Goal: Book appointment/travel/reservation

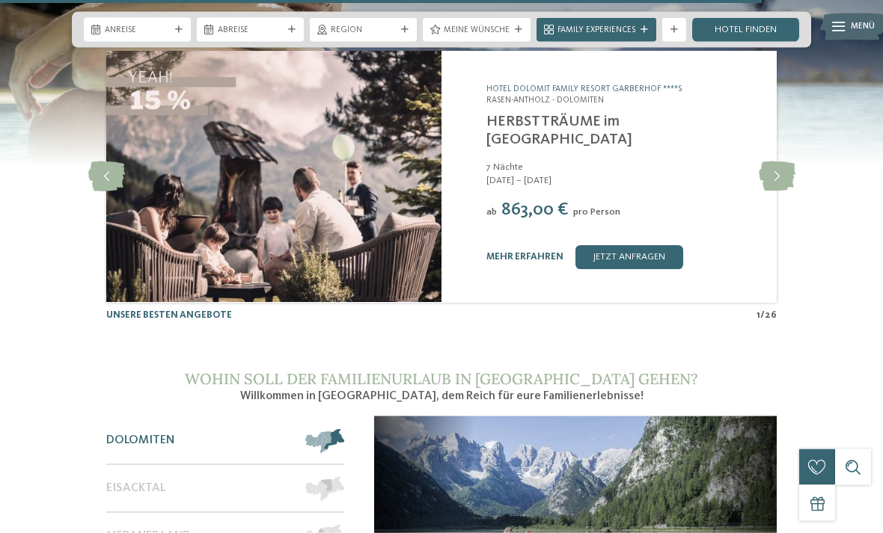
scroll to position [4669, 0]
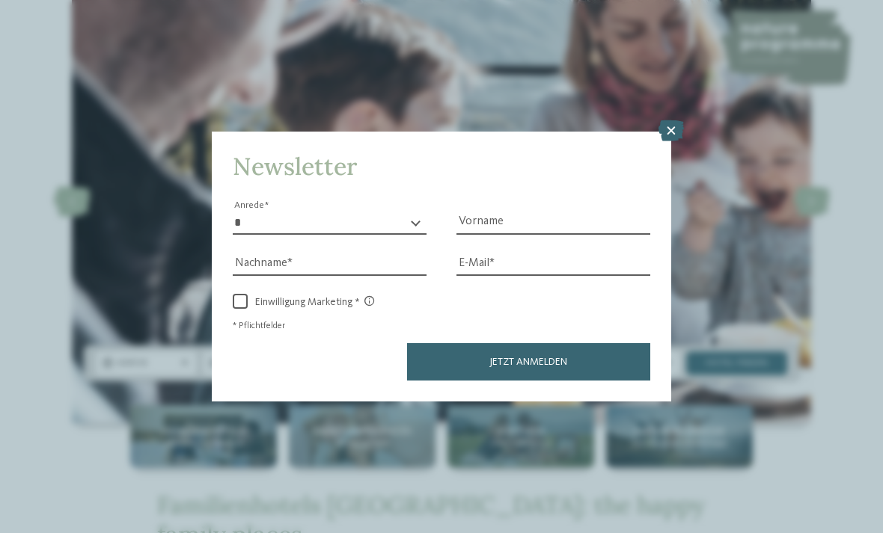
click at [684, 120] on icon at bounding box center [670, 130] width 25 height 21
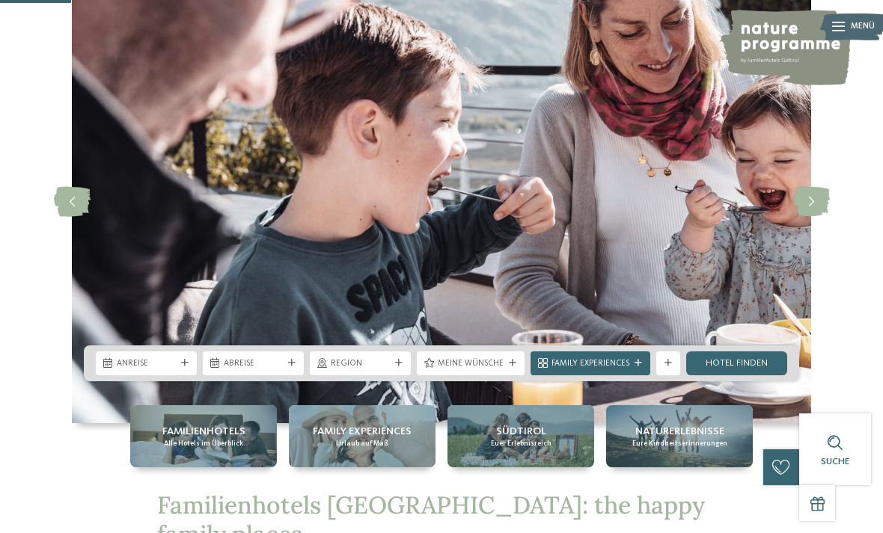
click at [175, 370] on div "Anreise" at bounding box center [146, 363] width 65 height 13
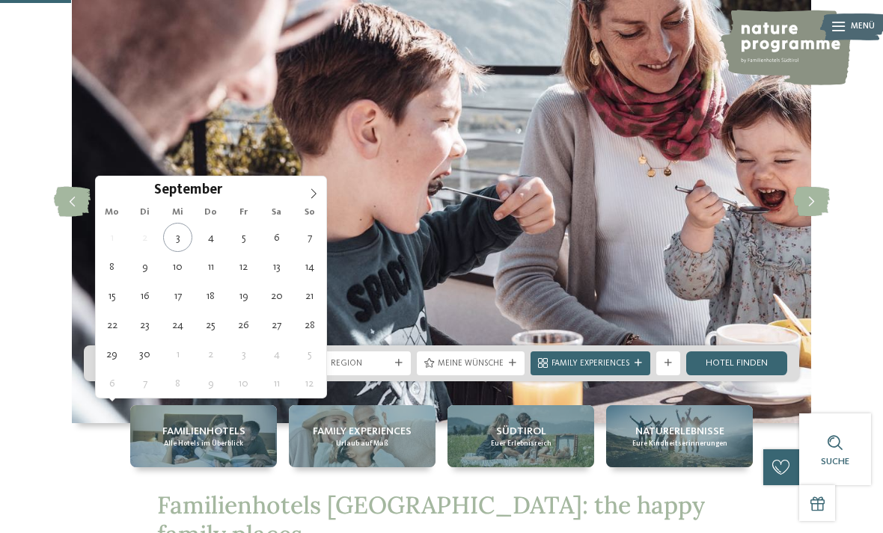
click at [320, 200] on span at bounding box center [313, 189] width 25 height 25
click at [310, 195] on icon at bounding box center [313, 194] width 10 height 10
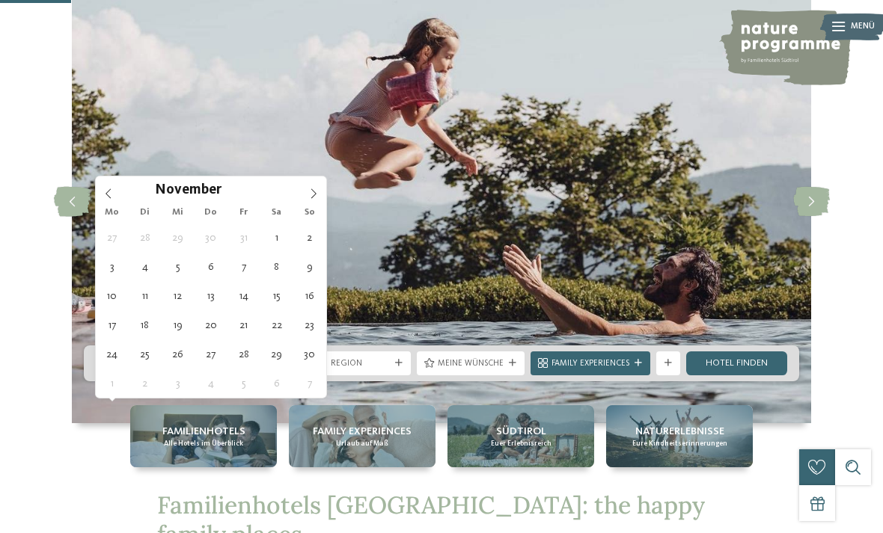
click at [313, 194] on icon at bounding box center [313, 194] width 10 height 10
click at [102, 192] on span at bounding box center [108, 189] width 25 height 25
type div "13.11.2025"
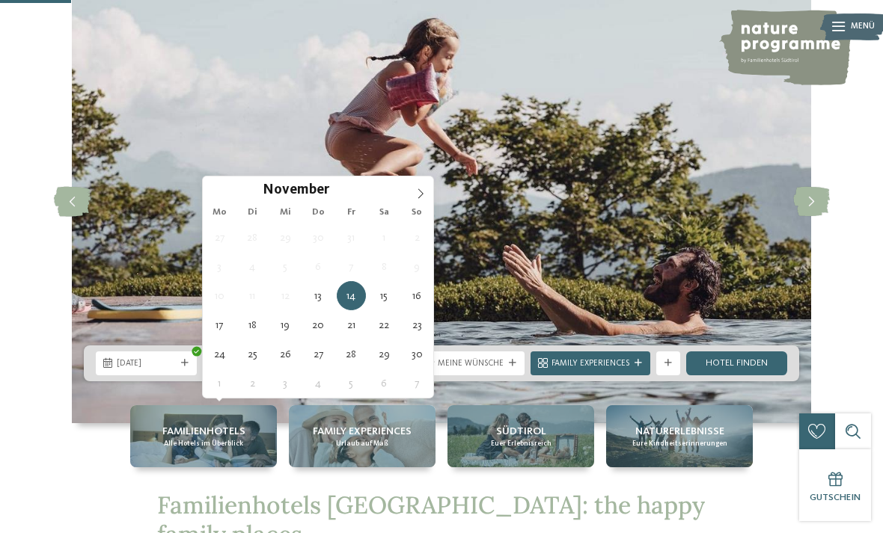
type div "16.11.2025"
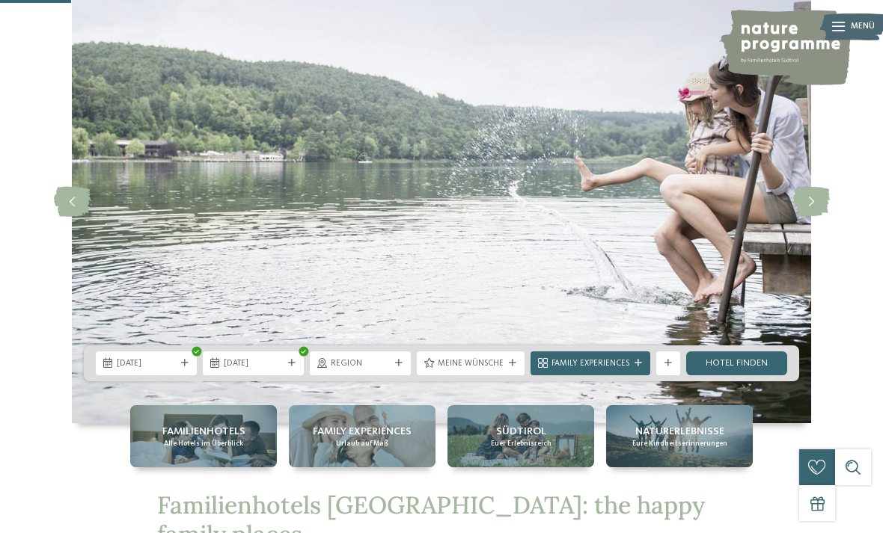
click at [403, 367] on icon at bounding box center [398, 363] width 7 height 7
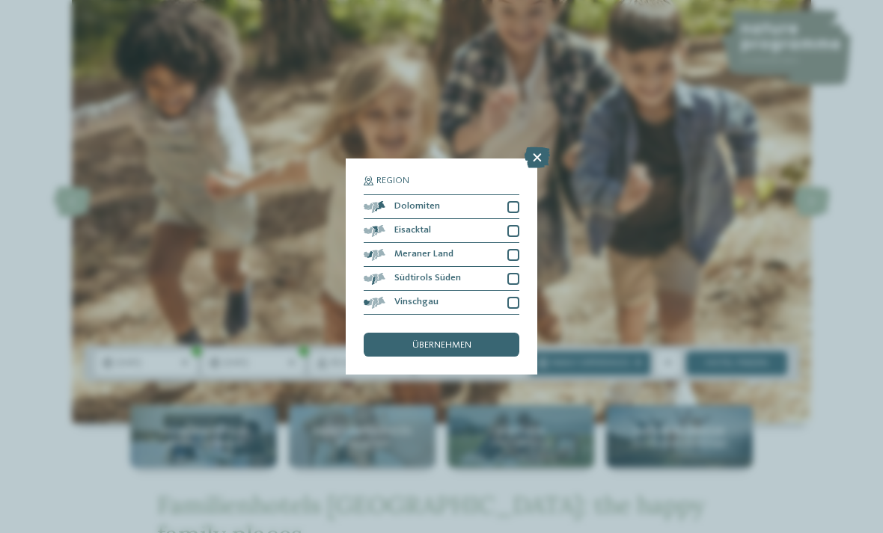
click at [515, 249] on div at bounding box center [513, 255] width 12 height 12
click at [496, 333] on div "übernehmen" at bounding box center [442, 345] width 156 height 24
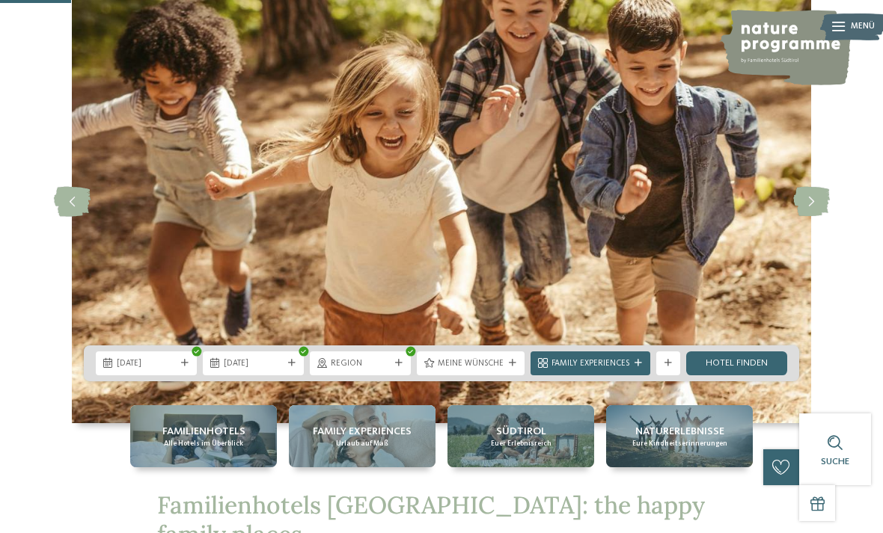
click at [762, 376] on link "Hotel finden" at bounding box center [736, 364] width 101 height 24
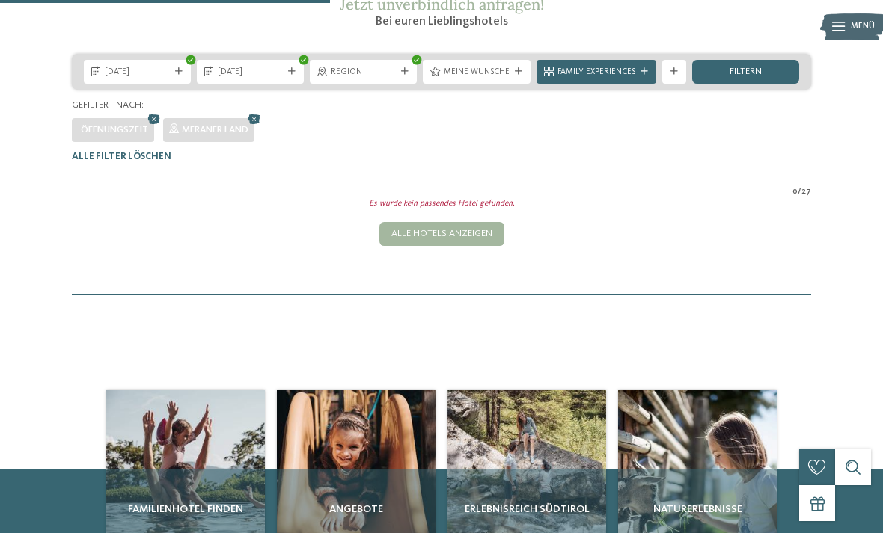
scroll to position [223, 0]
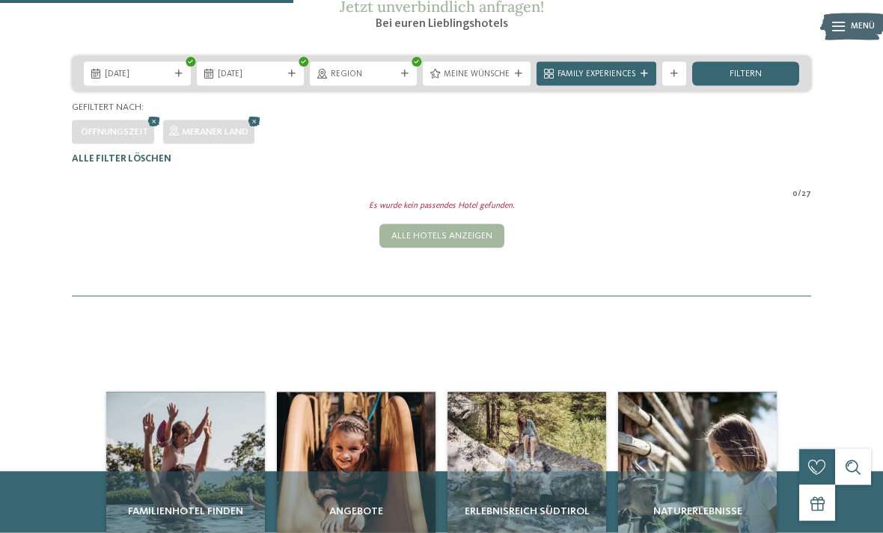
click at [392, 81] on span "Region" at bounding box center [363, 75] width 65 height 12
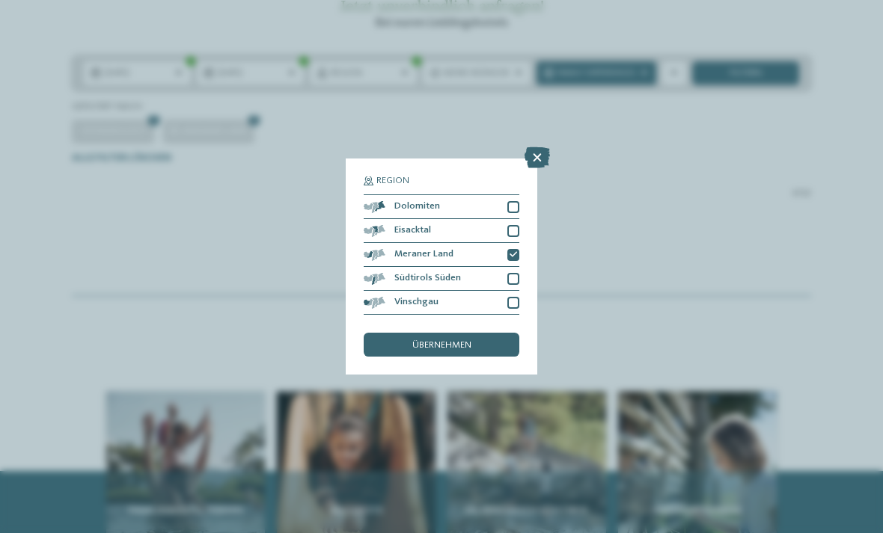
click at [515, 225] on div at bounding box center [513, 231] width 12 height 12
click at [514, 297] on div at bounding box center [513, 303] width 12 height 12
click at [502, 333] on div "übernehmen" at bounding box center [442, 345] width 156 height 24
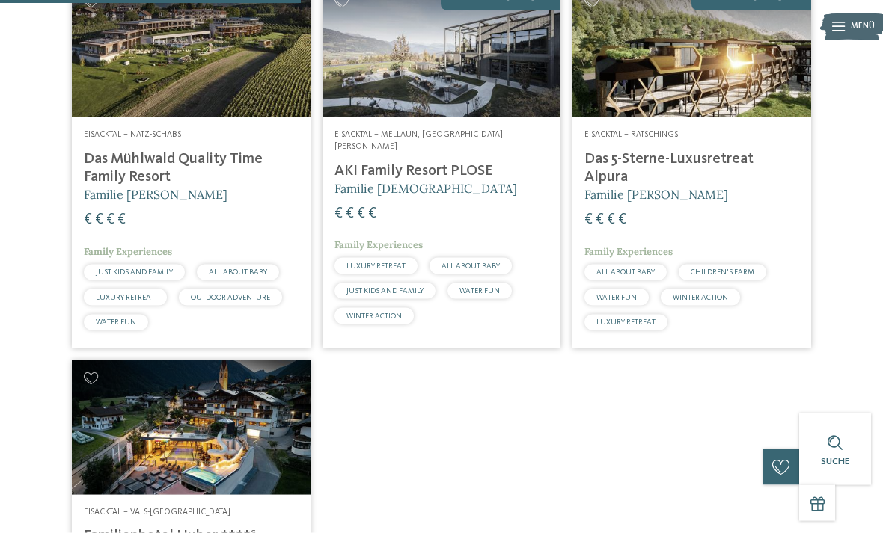
scroll to position [444, 0]
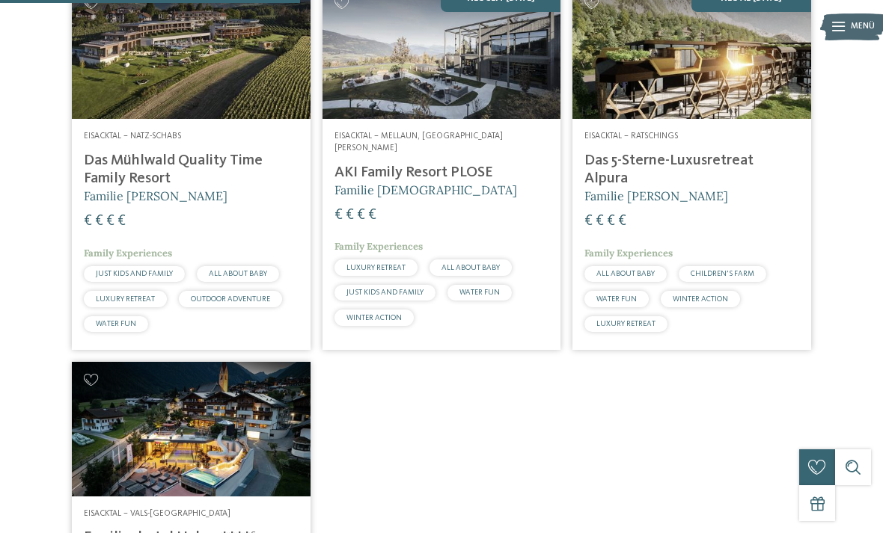
click at [230, 188] on h4 "Das Mühlwald Quality Time Family Resort" at bounding box center [191, 170] width 215 height 36
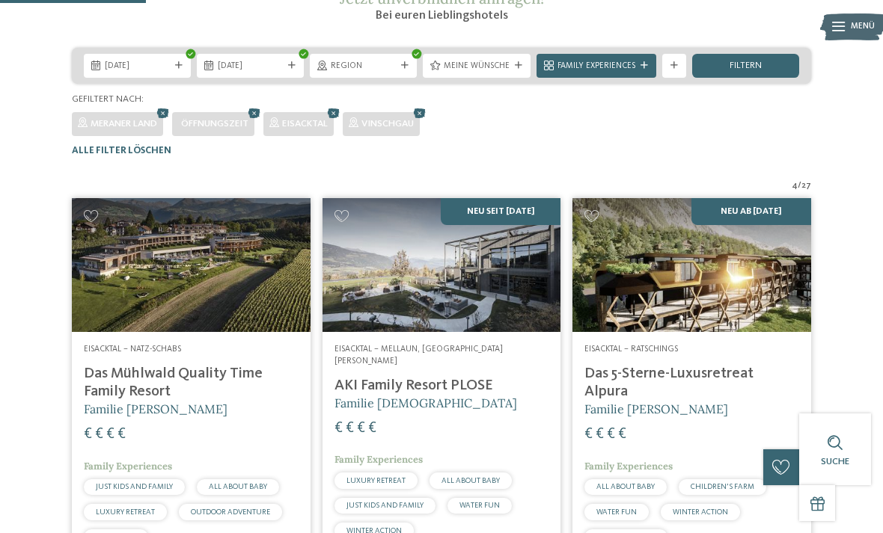
scroll to position [224, 0]
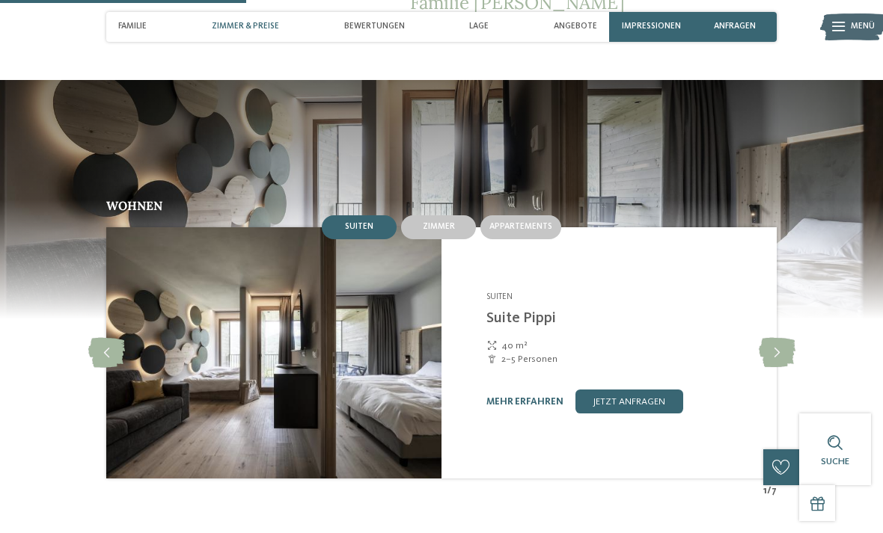
scroll to position [1164, 0]
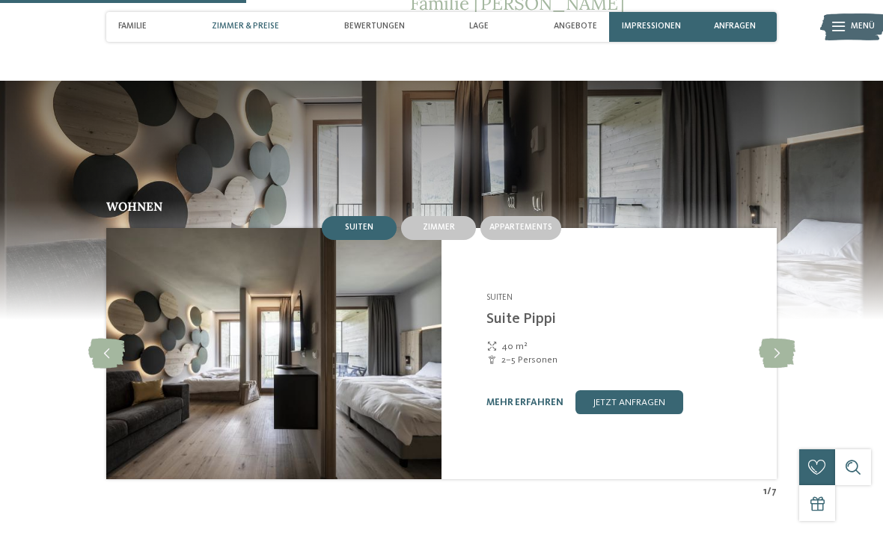
click at [772, 339] on icon at bounding box center [777, 354] width 37 height 30
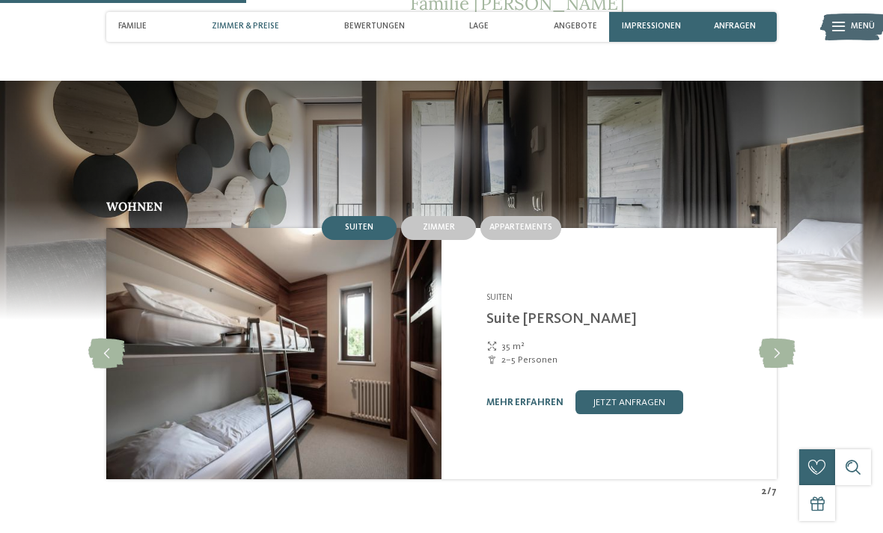
click at [774, 339] on icon at bounding box center [777, 354] width 37 height 30
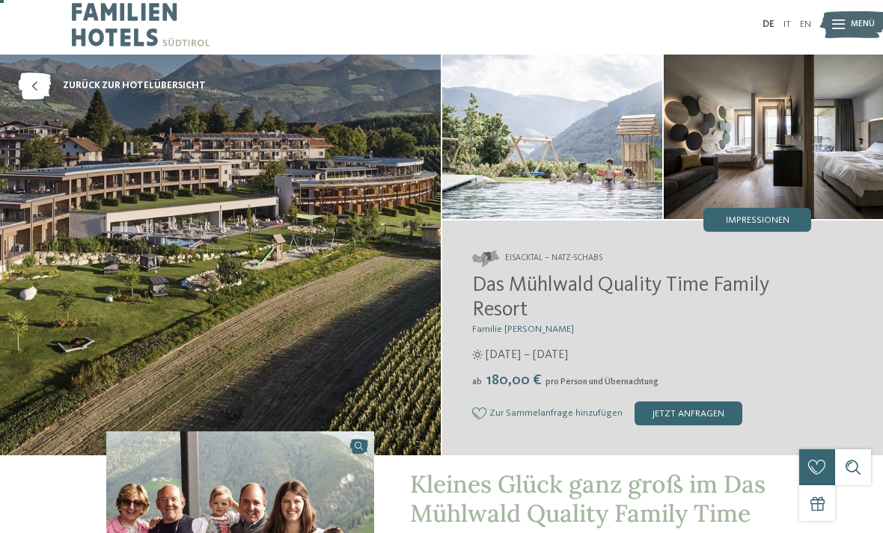
scroll to position [0, 0]
